Goal: Transaction & Acquisition: Obtain resource

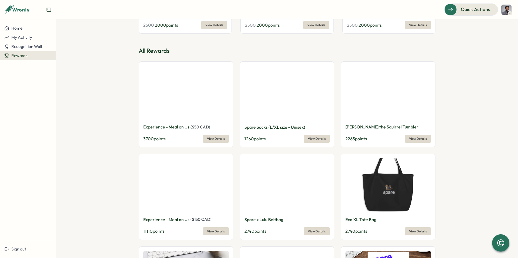
scroll to position [524, 0]
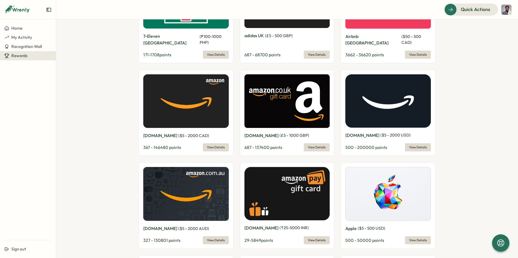
click at [208, 144] on span "View Details" at bounding box center [216, 148] width 18 height 8
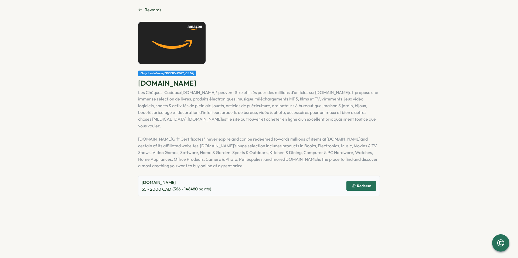
click at [358, 184] on span "Redeem" at bounding box center [364, 186] width 14 height 4
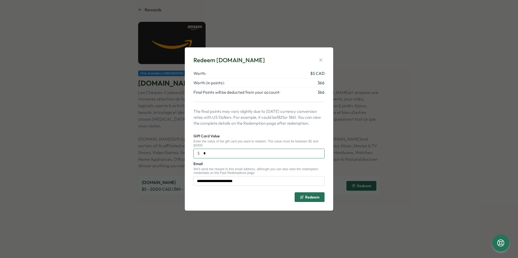
click at [216, 153] on input "*" at bounding box center [258, 154] width 131 height 10
type input "*"
click at [322, 58] on icon "button" at bounding box center [320, 59] width 5 height 5
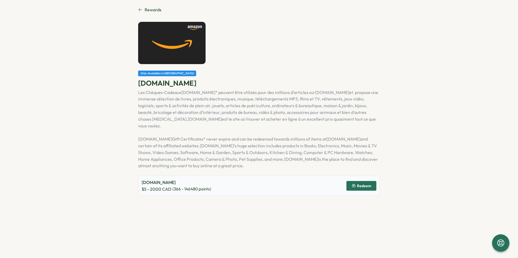
click at [145, 11] on span "Rewards" at bounding box center [153, 9] width 17 height 7
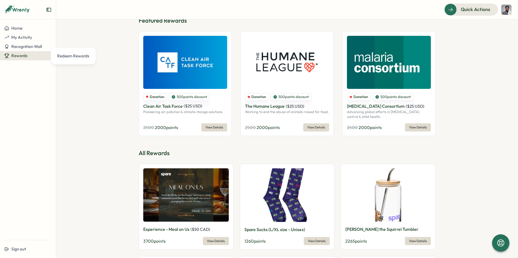
scroll to position [112, 0]
